Goal: Information Seeking & Learning: Understand process/instructions

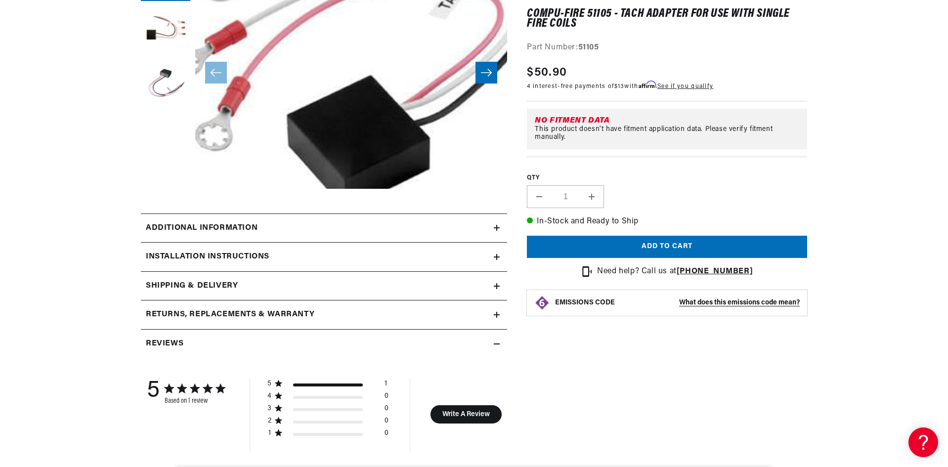
scroll to position [198, 0]
click at [274, 222] on div "Additional information" at bounding box center [317, 227] width 353 height 13
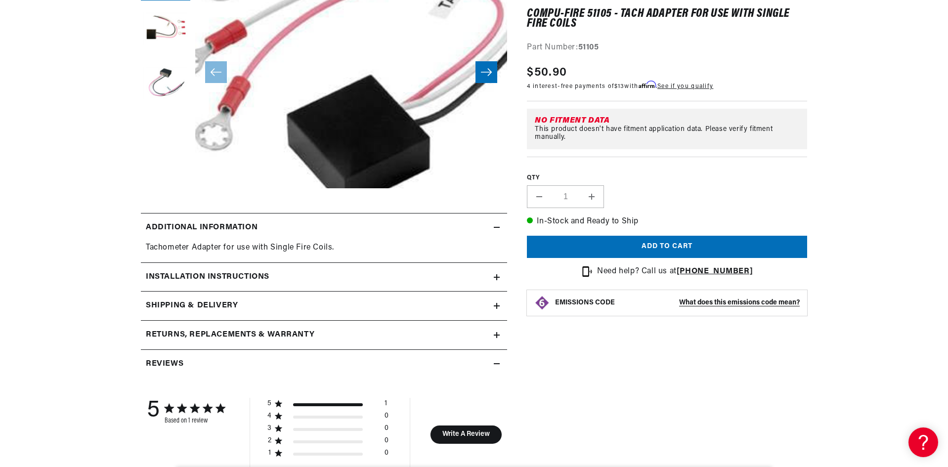
click at [237, 269] on summary "Installation instructions" at bounding box center [324, 277] width 366 height 29
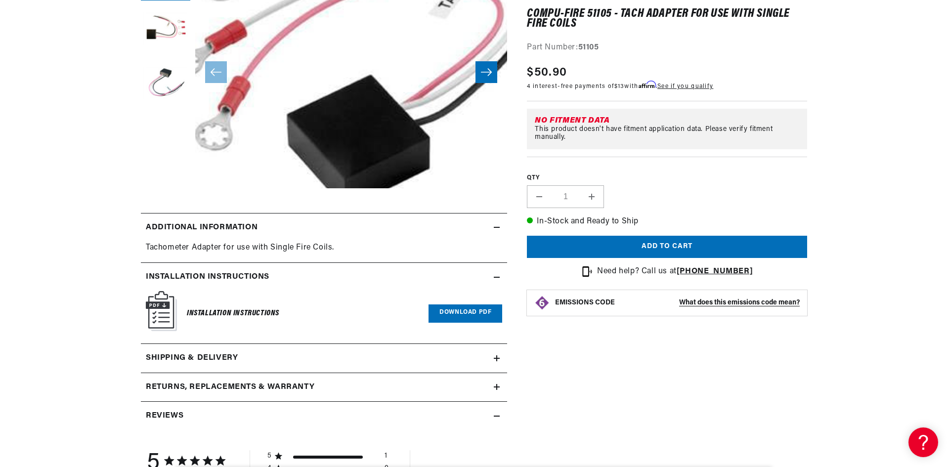
click at [466, 309] on link "Download PDF" at bounding box center [465, 313] width 74 height 18
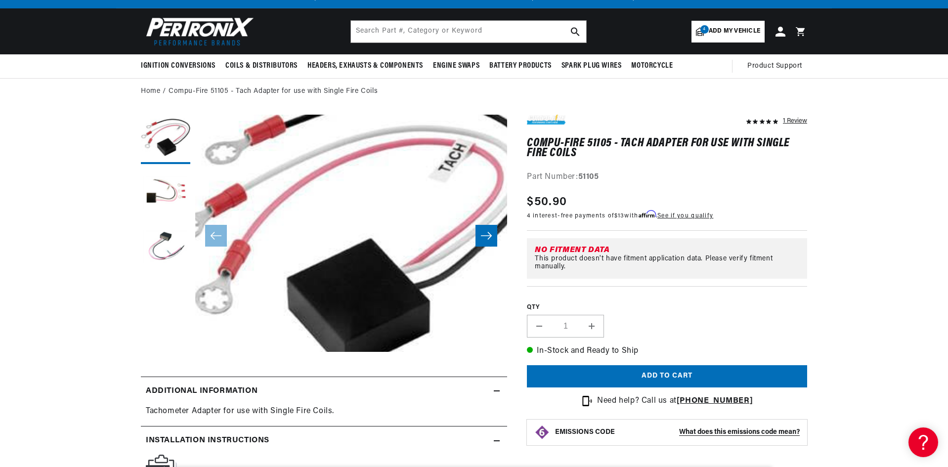
scroll to position [0, 0]
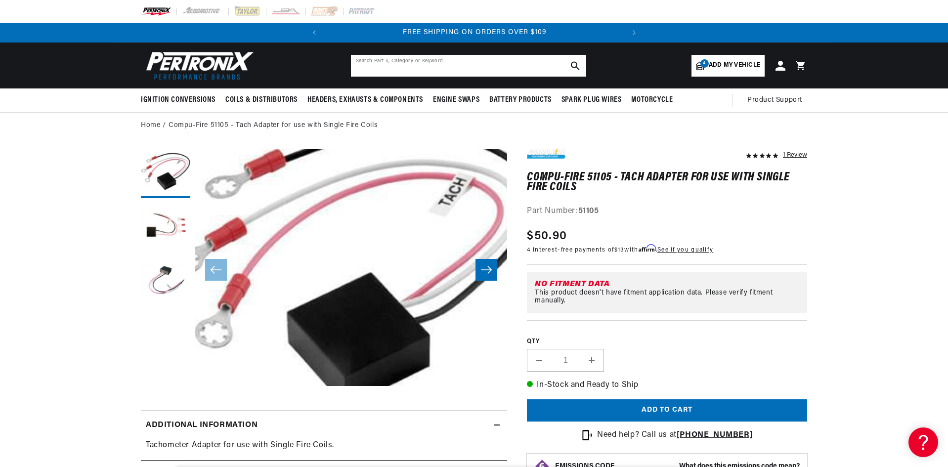
click at [449, 71] on input "text" at bounding box center [468, 66] width 235 height 22
type input "tach adapter"
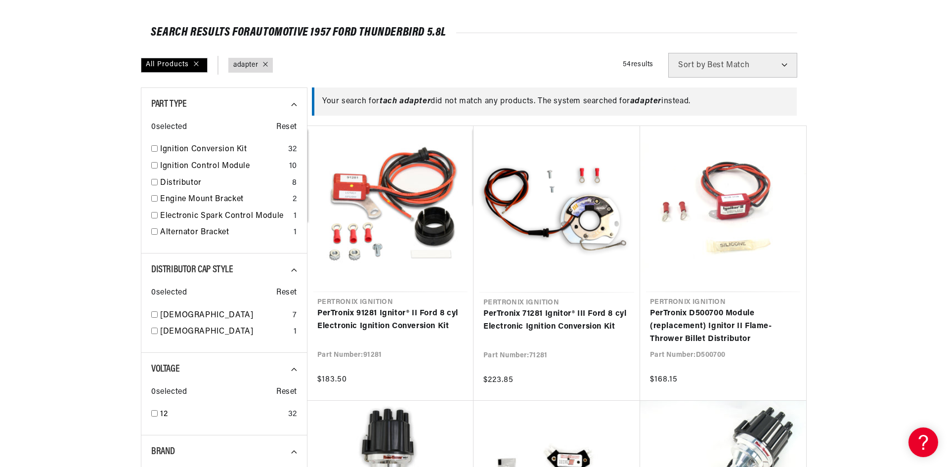
scroll to position [395, 0]
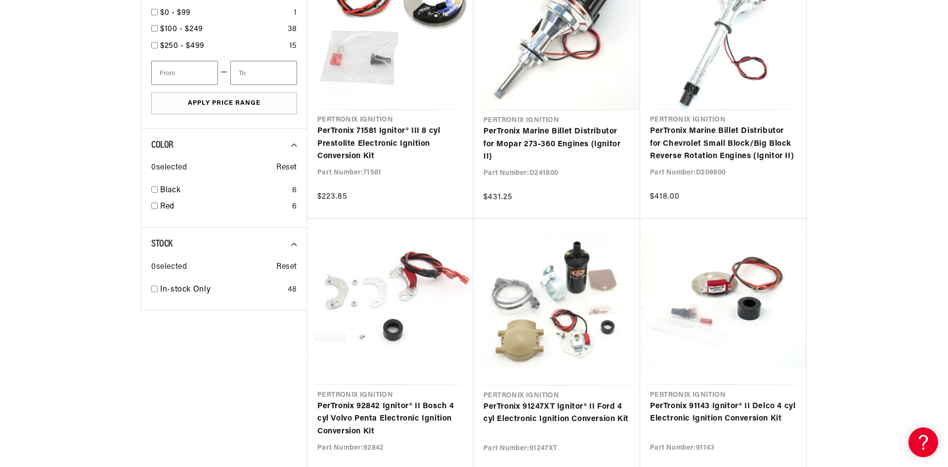
scroll to position [890, 0]
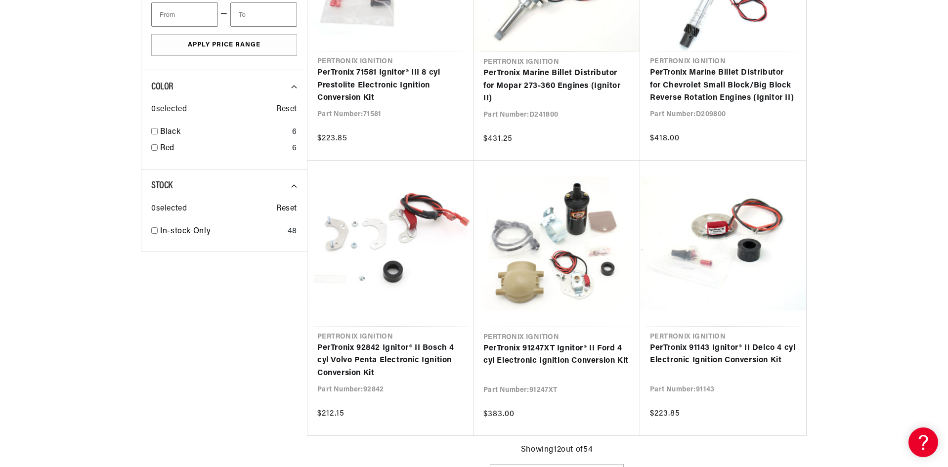
type input "adapter"
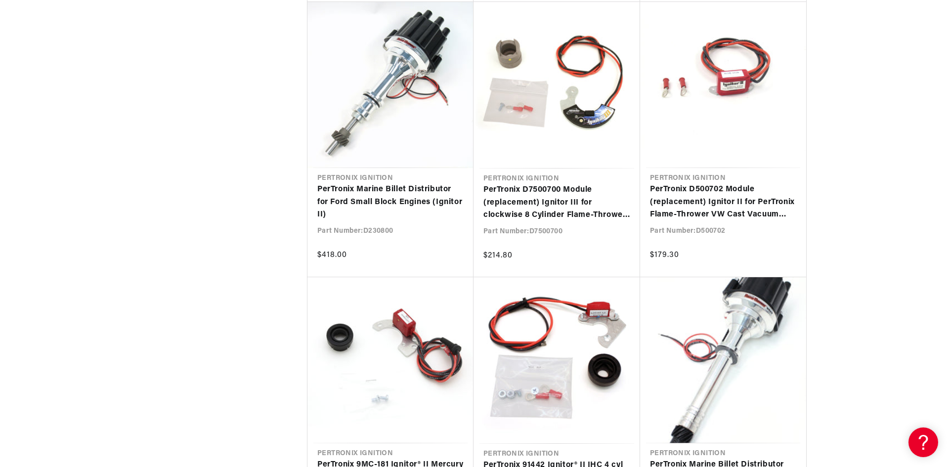
scroll to position [1680, 0]
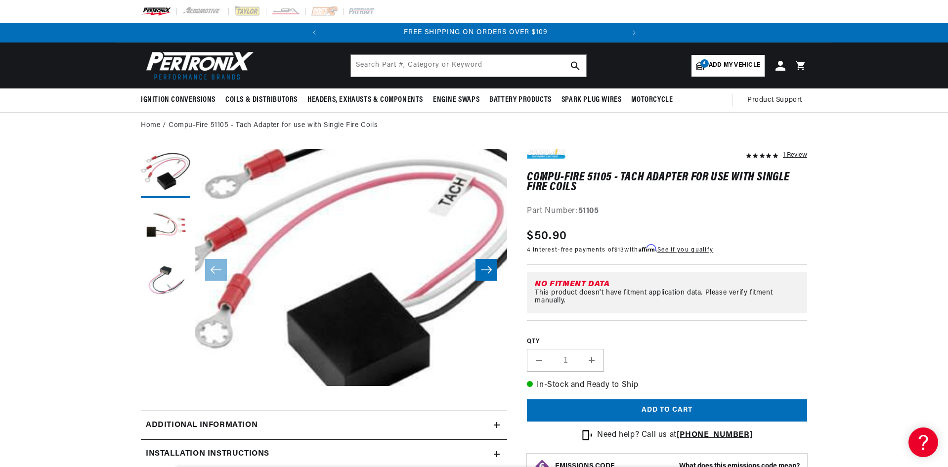
scroll to position [0, 299]
